Goal: Task Accomplishment & Management: Manage account settings

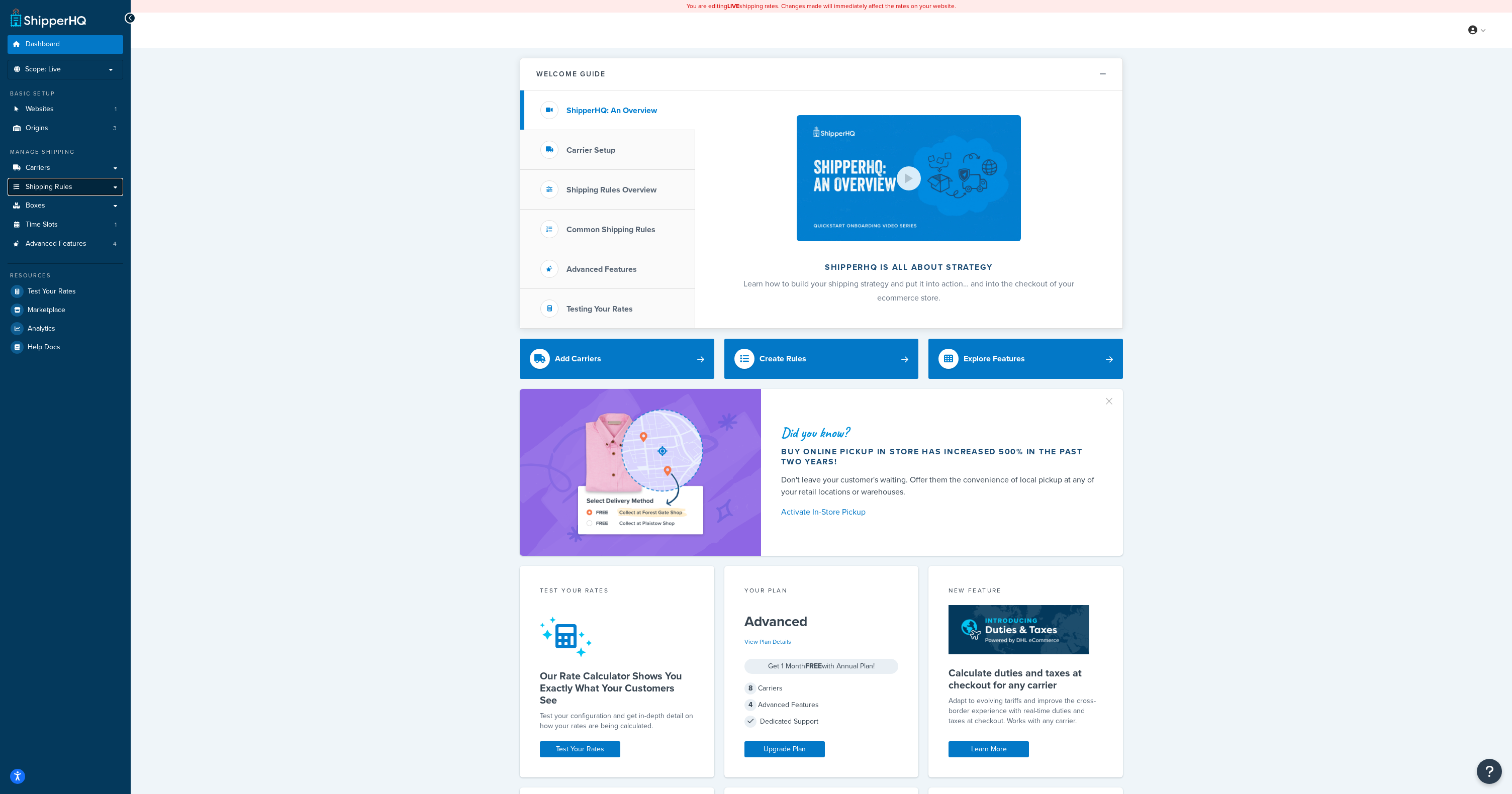
click at [55, 188] on span "Shipping Rules" at bounding box center [49, 187] width 47 height 9
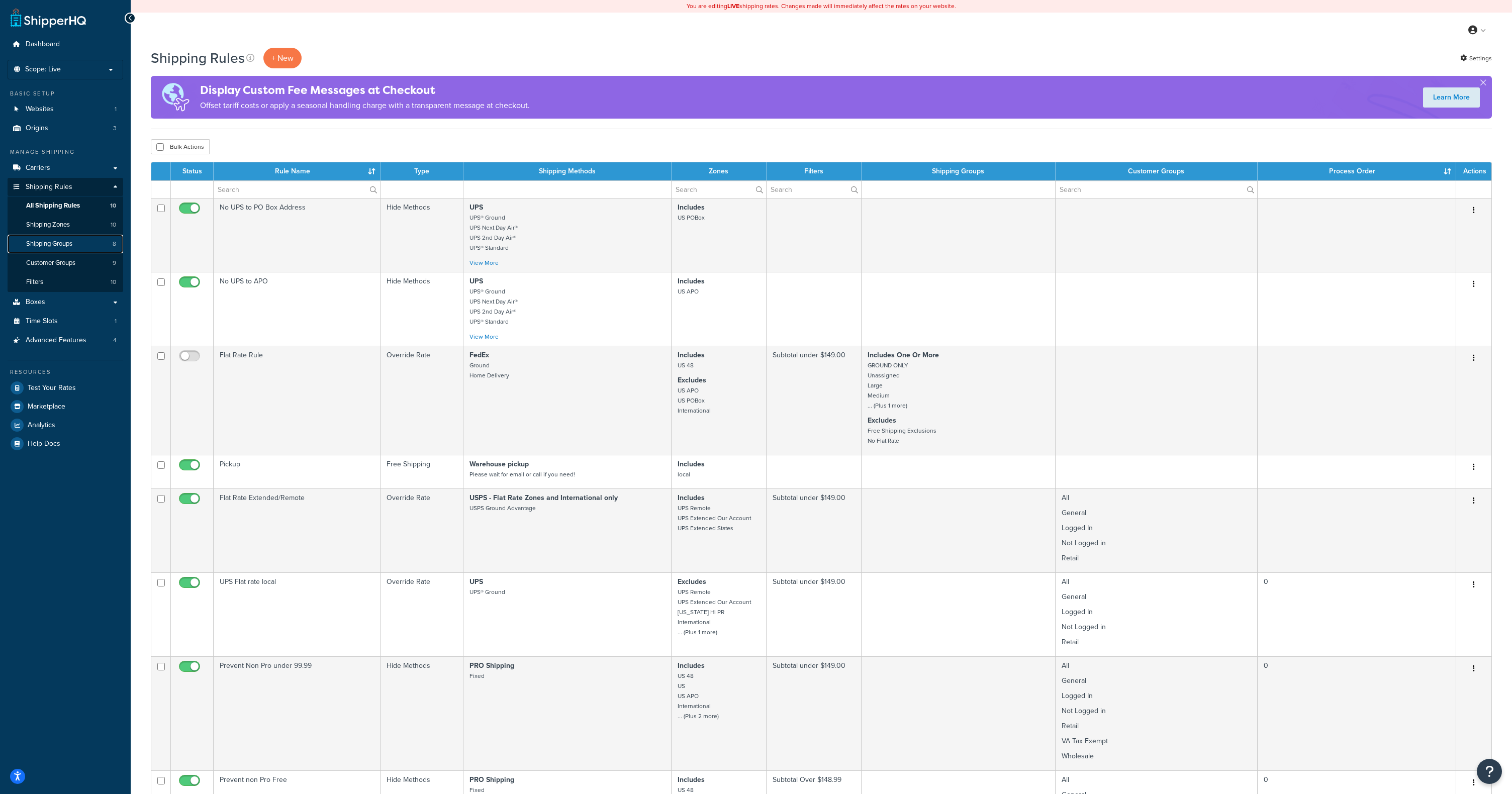
click at [37, 243] on span "Shipping Groups" at bounding box center [50, 243] width 47 height 9
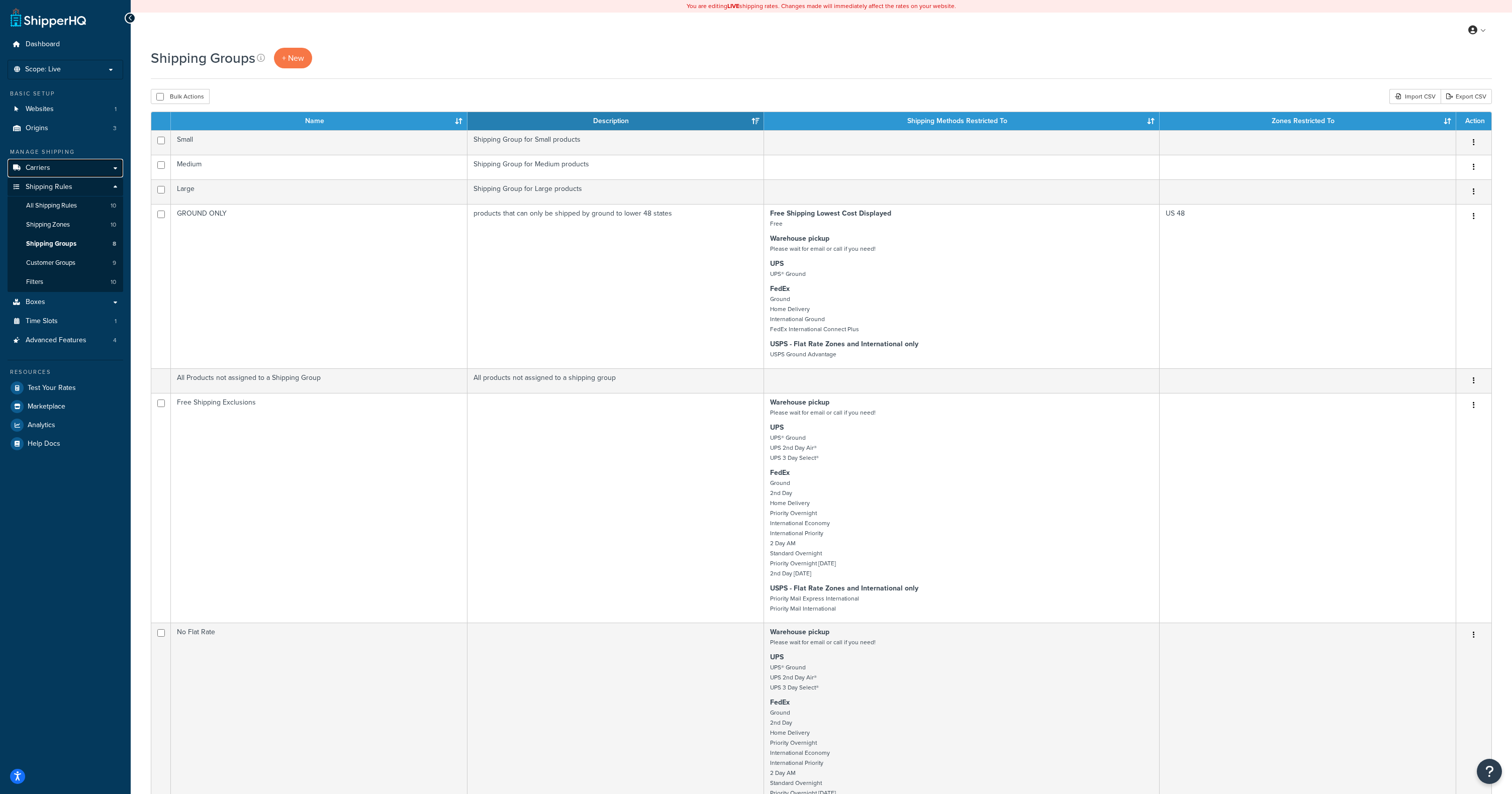
click at [50, 171] on link "Carriers" at bounding box center [65, 167] width 116 height 18
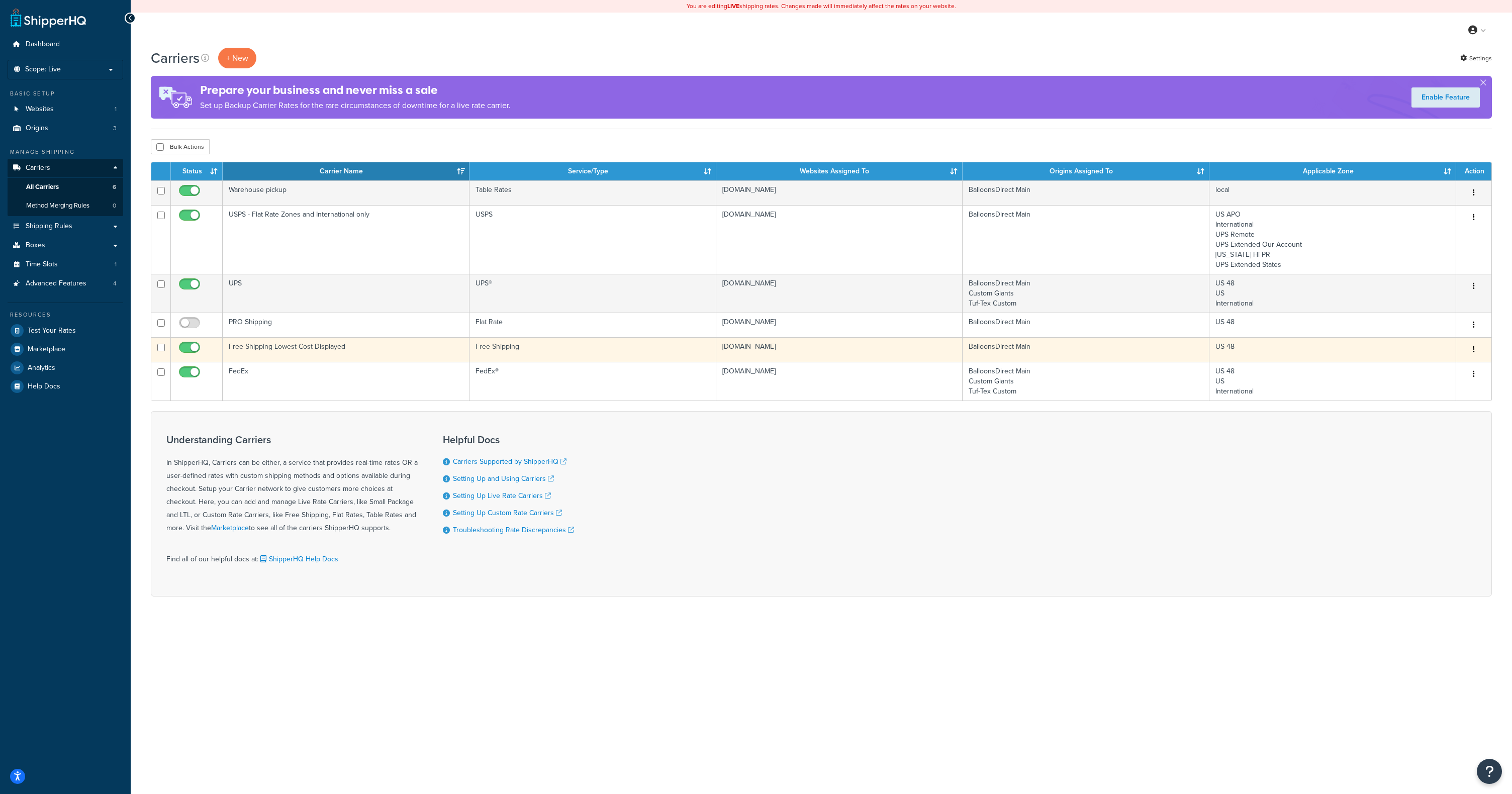
click at [1354, 353] on td "US 48" at bounding box center [1334, 349] width 247 height 24
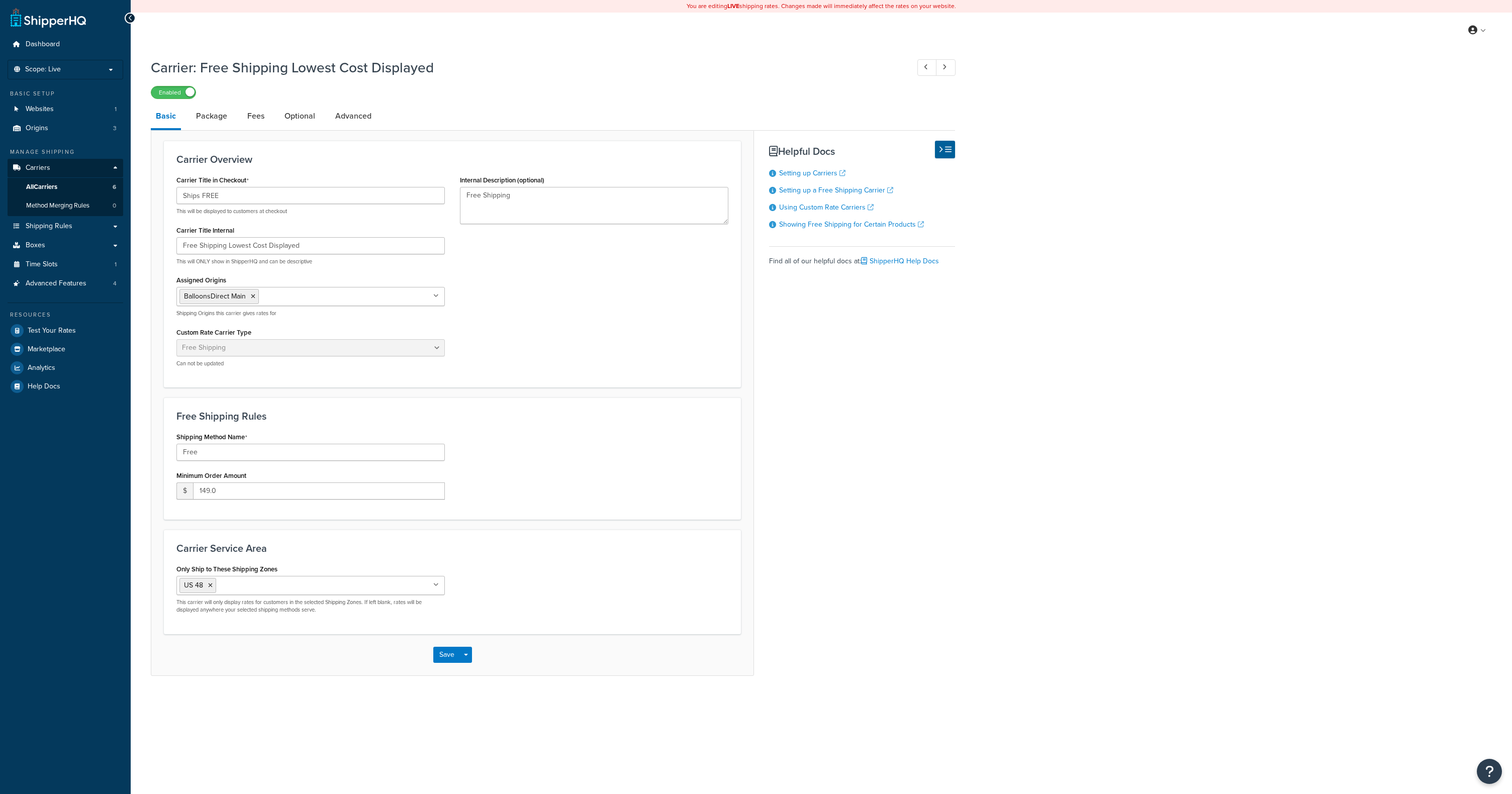
select select "free"
click at [368, 124] on link "Advanced" at bounding box center [353, 116] width 47 height 24
select select "false"
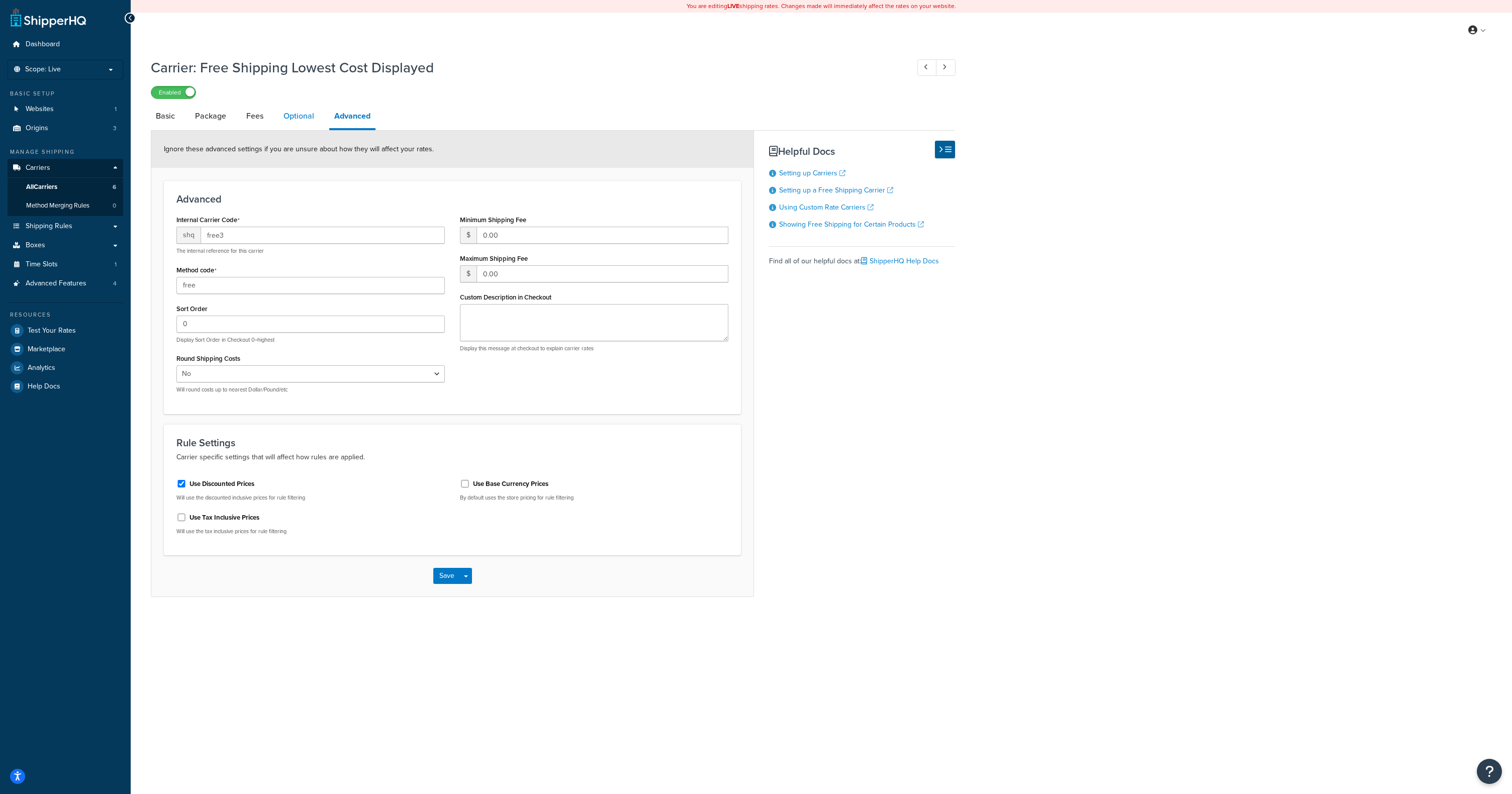
click at [294, 113] on link "Optional" at bounding box center [299, 116] width 41 height 24
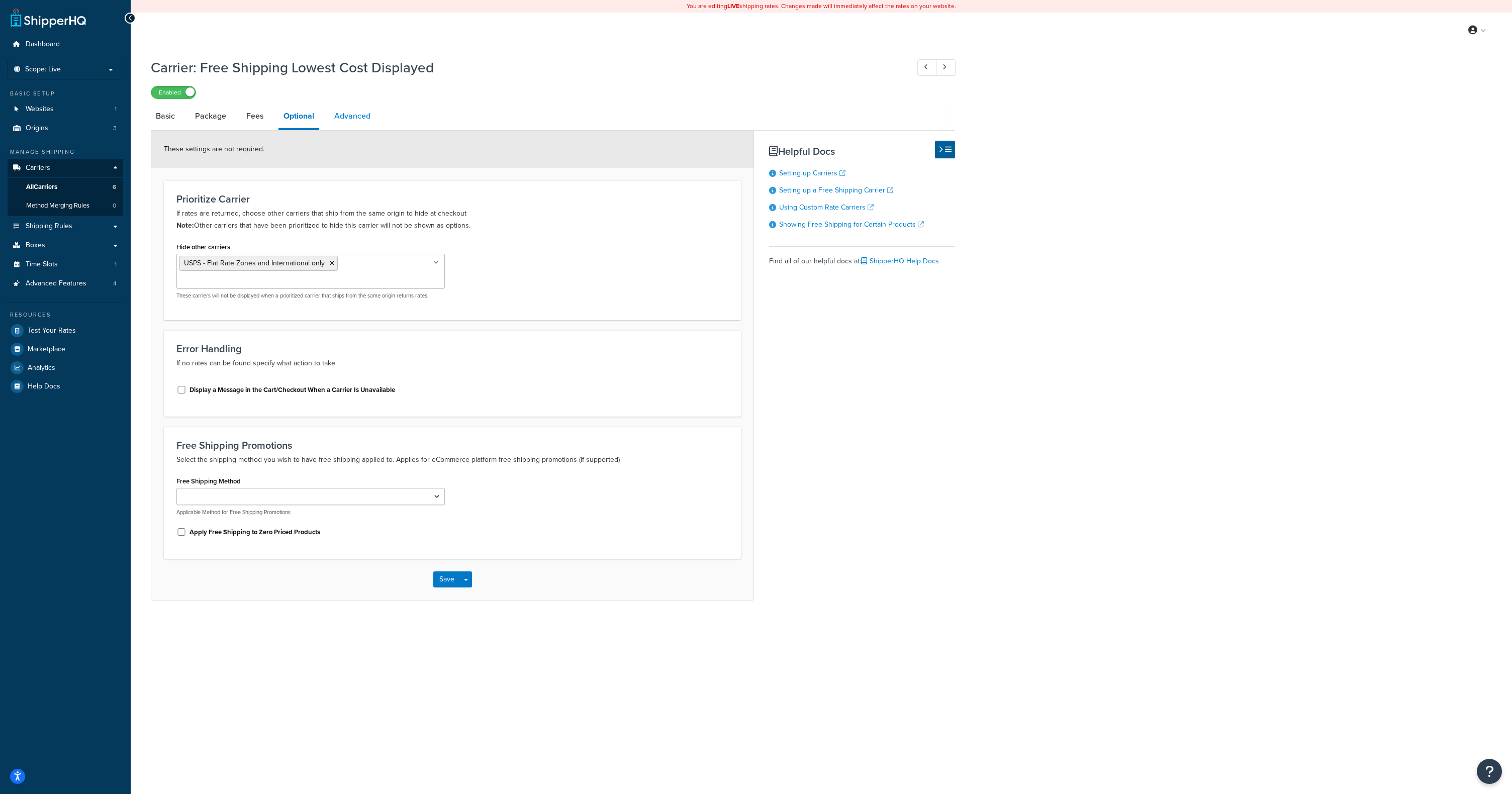
click at [333, 119] on link "Advanced" at bounding box center [352, 116] width 47 height 24
select select "false"
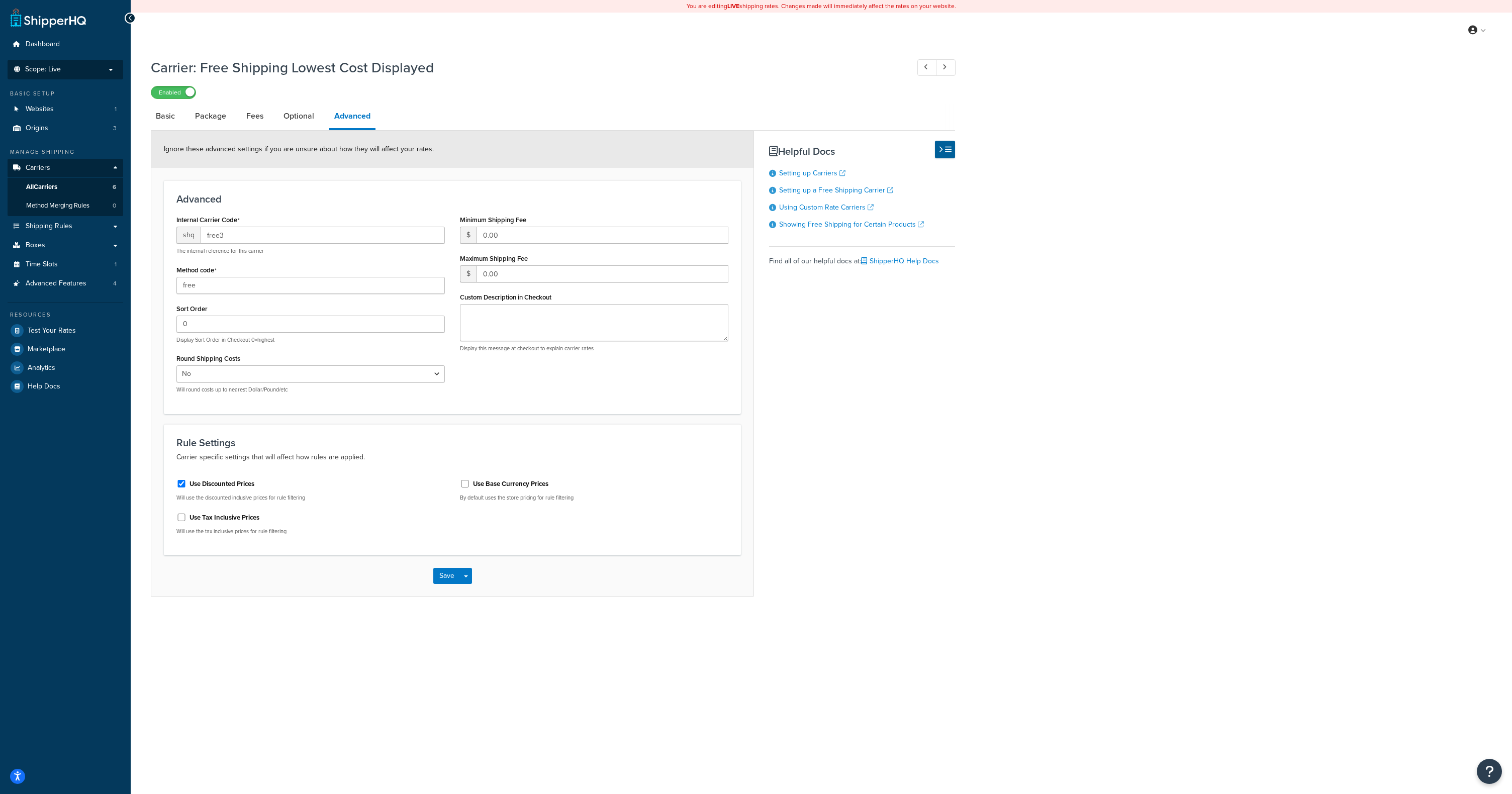
click at [75, 64] on li "Scope: Live" at bounding box center [65, 69] width 116 height 19
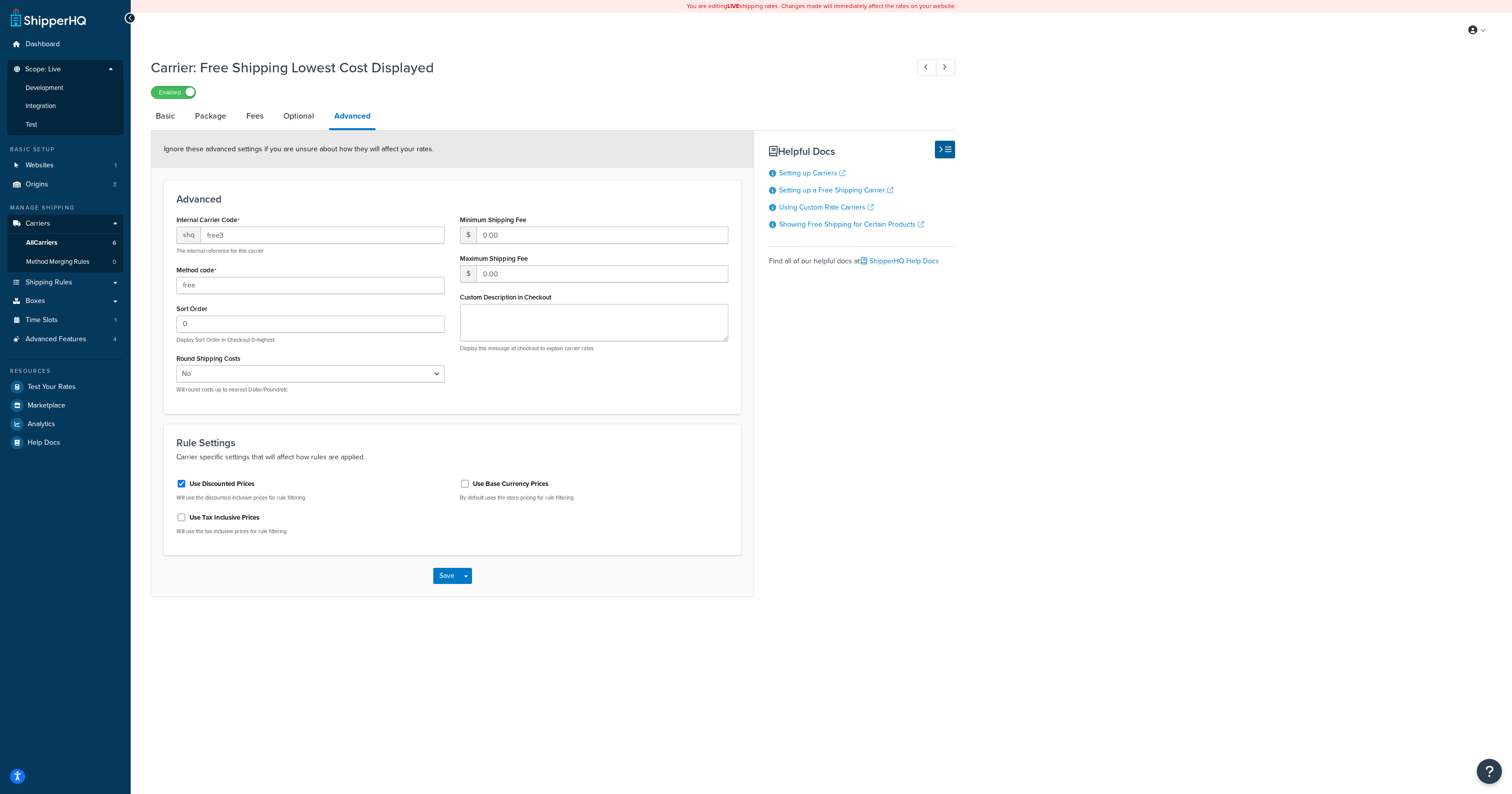
click at [65, 84] on li "Development" at bounding box center [65, 88] width 117 height 18
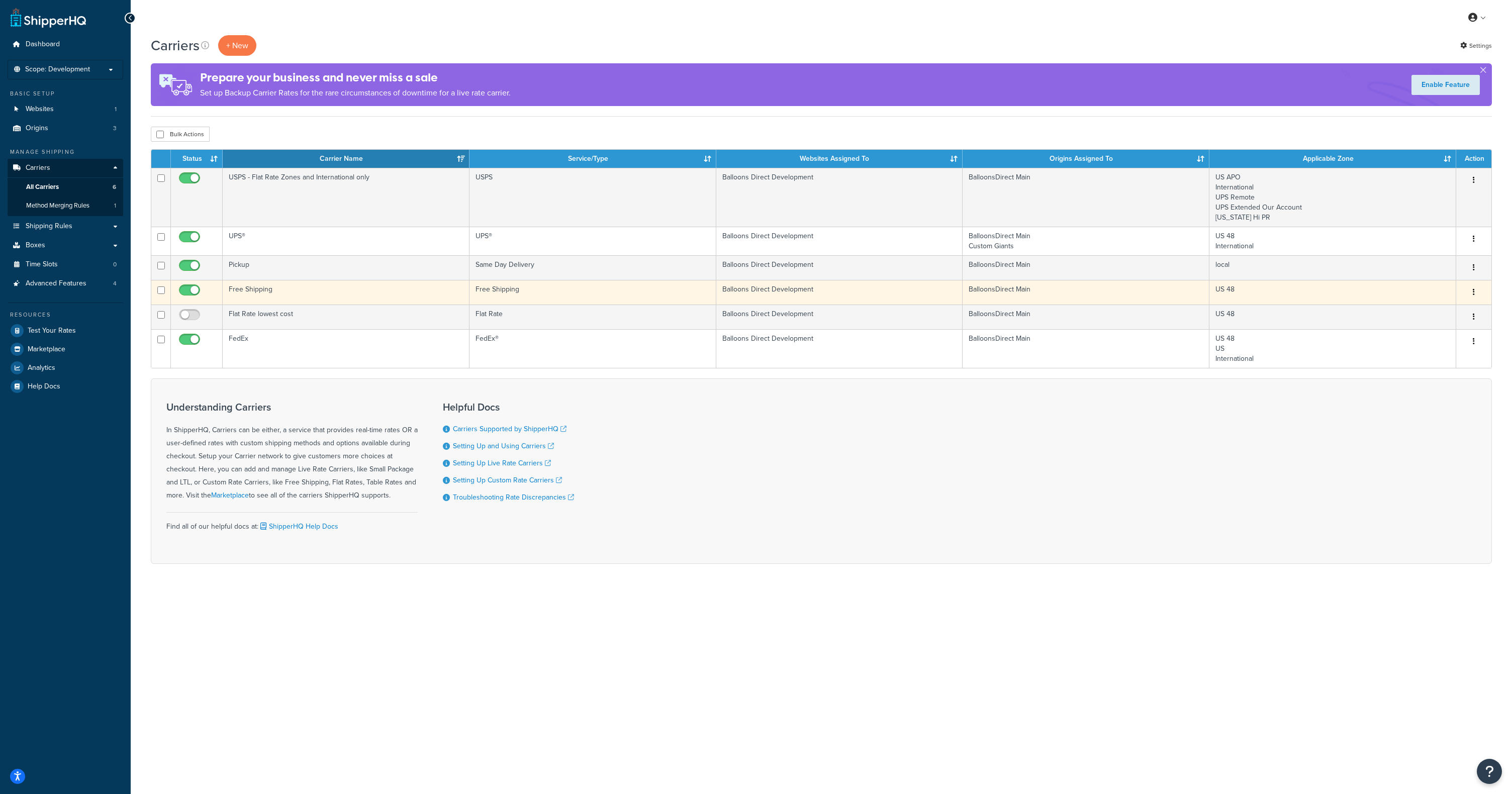
click at [270, 291] on td "Free Shipping" at bounding box center [347, 292] width 247 height 24
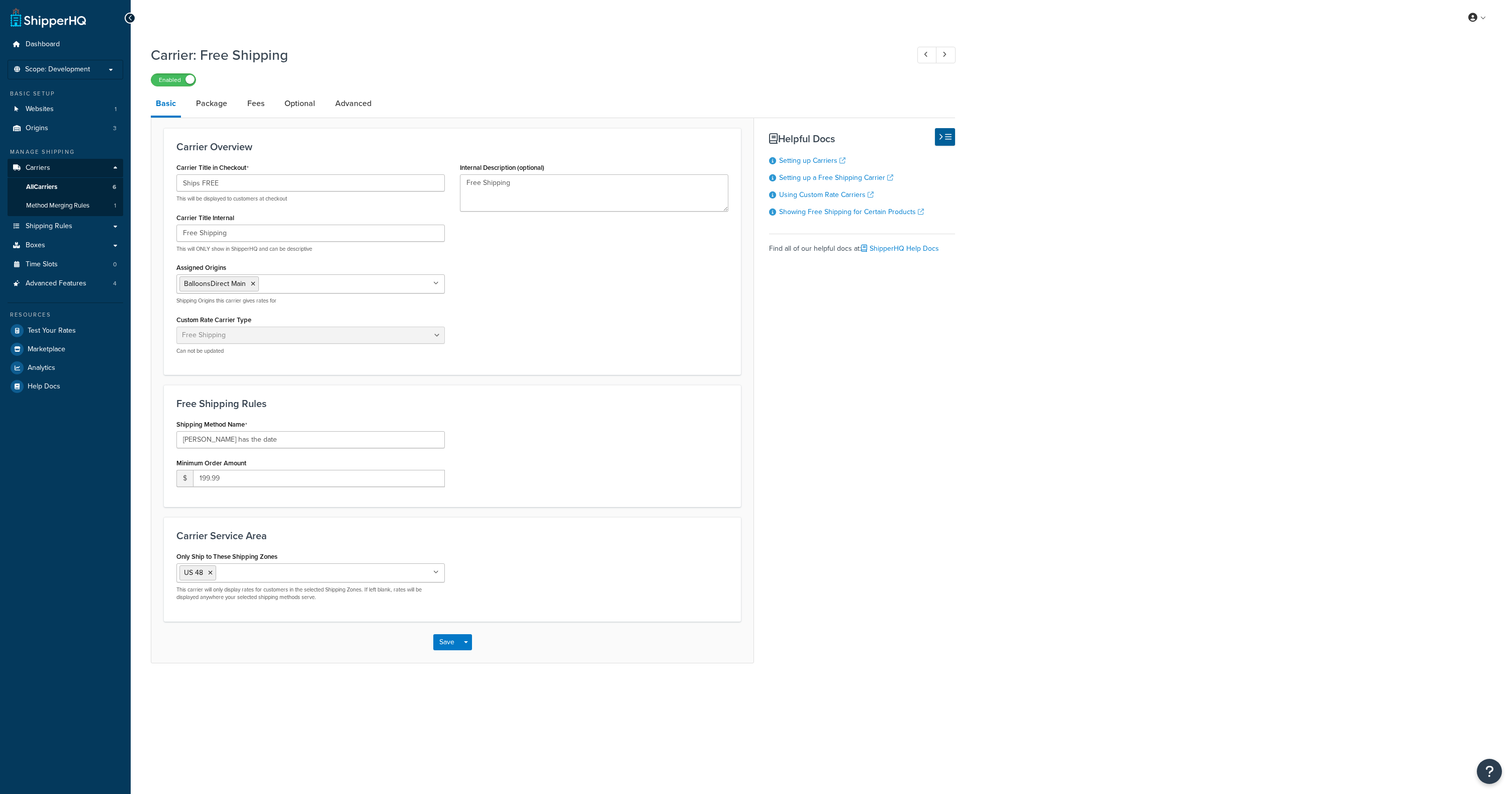
select select "free"
click at [356, 101] on link "Advanced" at bounding box center [353, 103] width 47 height 24
select select "false"
